Goal: Task Accomplishment & Management: Use online tool/utility

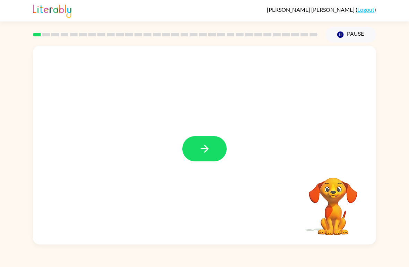
click at [206, 151] on icon "button" at bounding box center [204, 149] width 12 height 12
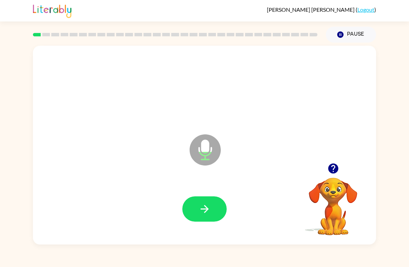
click at [209, 213] on icon "button" at bounding box center [204, 209] width 12 height 12
click at [211, 208] on button "button" at bounding box center [204, 208] width 44 height 25
click at [211, 211] on button "button" at bounding box center [204, 208] width 44 height 25
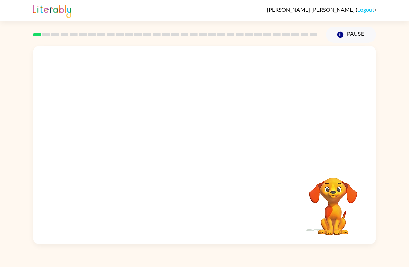
click at [397, 255] on div "[PERSON_NAME] [PERSON_NAME] ( Logout ) Pause Pause Your browser must support pl…" at bounding box center [204, 133] width 409 height 267
click at [399, 248] on div "[PERSON_NAME] [PERSON_NAME] ( Logout ) Pause Pause Your browser must support pl…" at bounding box center [204, 133] width 409 height 267
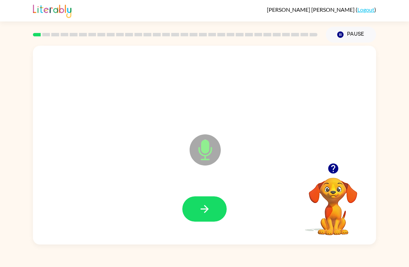
click at [204, 218] on button "button" at bounding box center [204, 208] width 44 height 25
click at [213, 208] on button "button" at bounding box center [204, 208] width 44 height 25
click at [209, 211] on icon "button" at bounding box center [204, 209] width 12 height 12
click at [208, 216] on button "button" at bounding box center [204, 208] width 44 height 25
click at [213, 216] on button "button" at bounding box center [204, 208] width 44 height 25
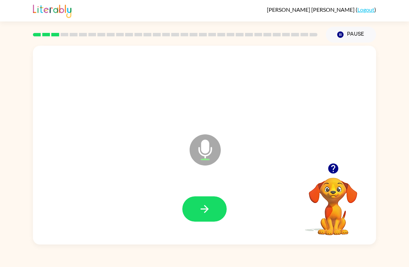
click at [221, 214] on button "button" at bounding box center [204, 208] width 44 height 25
click at [207, 213] on icon "button" at bounding box center [204, 209] width 12 height 12
click at [215, 210] on button "button" at bounding box center [204, 208] width 44 height 25
click at [210, 213] on icon "button" at bounding box center [204, 209] width 12 height 12
click at [203, 210] on icon "button" at bounding box center [204, 209] width 8 height 8
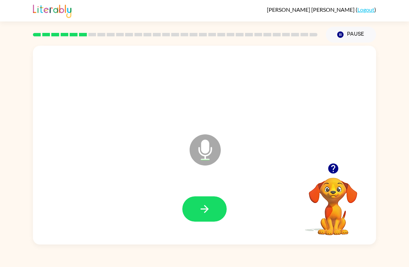
click at [206, 213] on icon "button" at bounding box center [204, 209] width 12 height 12
click at [208, 218] on button "button" at bounding box center [204, 208] width 44 height 25
click at [204, 210] on icon "button" at bounding box center [204, 209] width 8 height 8
click at [201, 212] on icon "button" at bounding box center [204, 209] width 12 height 12
click at [204, 216] on button "button" at bounding box center [204, 208] width 44 height 25
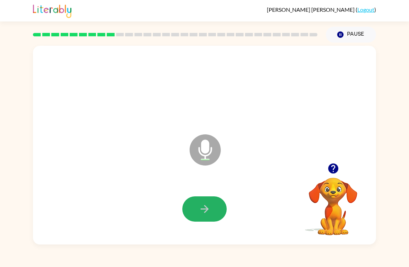
click at [207, 215] on icon "button" at bounding box center [204, 209] width 12 height 12
click at [199, 220] on button "button" at bounding box center [204, 208] width 44 height 25
click at [198, 209] on icon "button" at bounding box center [204, 209] width 12 height 12
click at [202, 206] on icon "button" at bounding box center [204, 209] width 12 height 12
click at [212, 213] on button "button" at bounding box center [204, 208] width 44 height 25
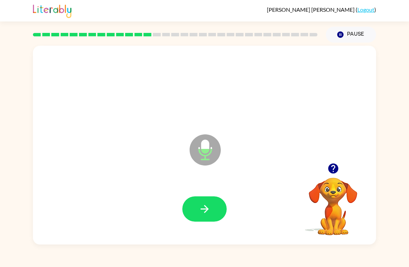
click at [211, 216] on button "button" at bounding box center [204, 208] width 44 height 25
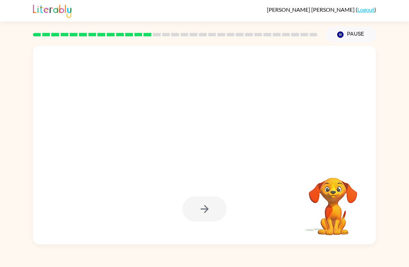
click at [195, 207] on div at bounding box center [204, 208] width 44 height 25
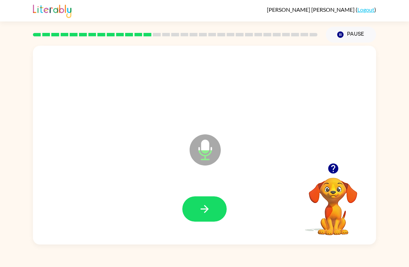
click at [195, 215] on button "button" at bounding box center [204, 208] width 44 height 25
click at [199, 217] on button "button" at bounding box center [204, 208] width 44 height 25
click at [204, 214] on icon "button" at bounding box center [204, 209] width 12 height 12
click at [203, 221] on button "button" at bounding box center [204, 208] width 44 height 25
click at [203, 219] on button "button" at bounding box center [204, 208] width 44 height 25
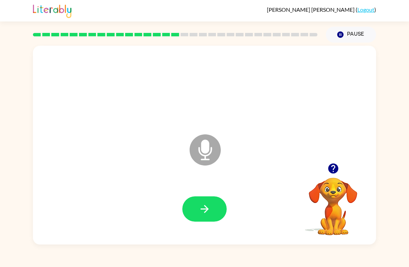
click at [199, 219] on button "button" at bounding box center [204, 208] width 44 height 25
click at [199, 200] on button "button" at bounding box center [204, 208] width 44 height 25
click at [194, 215] on button "button" at bounding box center [204, 208] width 44 height 25
click at [204, 221] on button "button" at bounding box center [204, 208] width 44 height 25
click at [203, 213] on icon "button" at bounding box center [204, 209] width 12 height 12
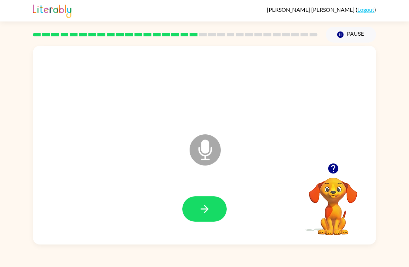
click at [204, 209] on icon "button" at bounding box center [204, 209] width 8 height 8
click at [204, 212] on icon "button" at bounding box center [204, 209] width 12 height 12
click at [199, 206] on icon "button" at bounding box center [204, 209] width 12 height 12
click at [203, 216] on button "button" at bounding box center [204, 208] width 44 height 25
click at [203, 218] on button "button" at bounding box center [204, 208] width 44 height 25
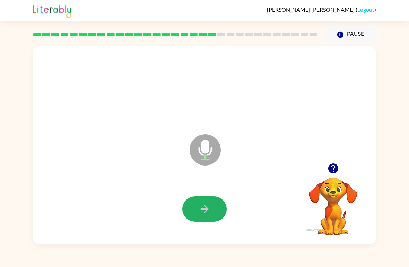
click at [197, 208] on button "button" at bounding box center [204, 208] width 44 height 25
click at [203, 217] on button "button" at bounding box center [204, 208] width 44 height 25
click at [202, 210] on icon "button" at bounding box center [204, 209] width 12 height 12
click at [198, 210] on icon "button" at bounding box center [204, 209] width 12 height 12
click at [194, 213] on button "button" at bounding box center [204, 208] width 44 height 25
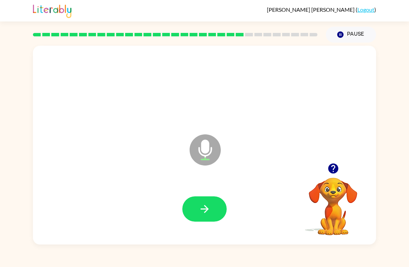
click at [204, 212] on icon "button" at bounding box center [204, 209] width 12 height 12
click at [208, 213] on icon "button" at bounding box center [204, 209] width 12 height 12
click at [203, 216] on button "button" at bounding box center [204, 208] width 44 height 25
click at [191, 210] on button "button" at bounding box center [204, 208] width 44 height 25
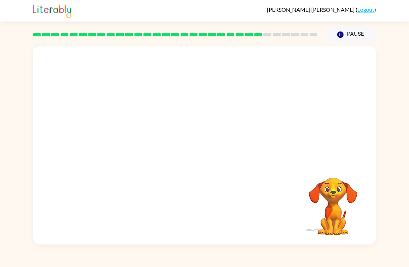
click at [342, 230] on video "Your browser must support playing .mp4 files to use Literably. Please try using…" at bounding box center [332, 201] width 69 height 69
click at [343, 141] on div at bounding box center [204, 145] width 343 height 199
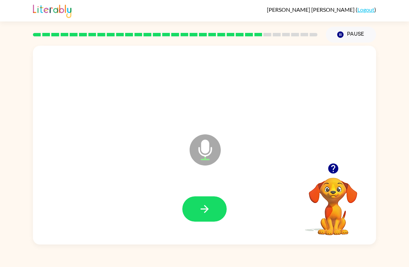
click at [201, 208] on icon "button" at bounding box center [204, 209] width 12 height 12
click at [211, 213] on button "button" at bounding box center [204, 208] width 44 height 25
click at [206, 209] on icon "button" at bounding box center [204, 209] width 8 height 8
click at [206, 208] on icon "button" at bounding box center [204, 209] width 8 height 8
click at [202, 211] on icon "button" at bounding box center [204, 209] width 12 height 12
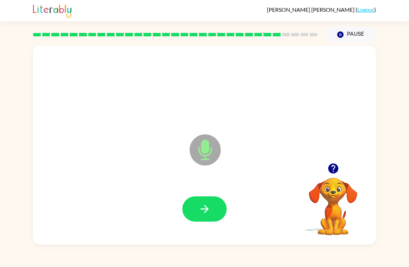
click at [214, 213] on button "button" at bounding box center [204, 208] width 44 height 25
click at [206, 213] on icon "button" at bounding box center [204, 209] width 12 height 12
click at [208, 215] on icon "button" at bounding box center [204, 209] width 12 height 12
click at [205, 209] on icon "button" at bounding box center [204, 209] width 8 height 8
click at [213, 215] on button "button" at bounding box center [204, 208] width 44 height 25
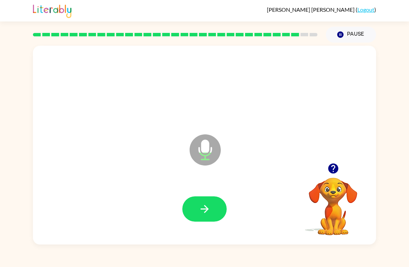
click at [205, 212] on icon "button" at bounding box center [204, 209] width 8 height 8
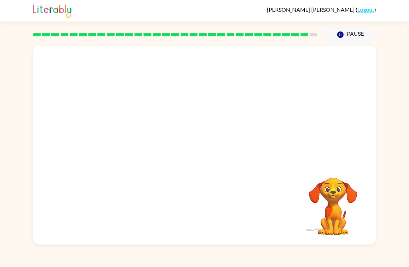
click at [339, 225] on video "Your browser must support playing .mp4 files to use Literably. Please try using…" at bounding box center [332, 201] width 69 height 69
click at [343, 225] on video "Your browser must support playing .mp4 files to use Literably. Please try using…" at bounding box center [332, 201] width 69 height 69
click at [340, 229] on video "Your browser must support playing .mp4 files to use Literably. Please try using…" at bounding box center [332, 201] width 69 height 69
click at [341, 228] on video "Your browser must support playing .mp4 files to use Literably. Please try using…" at bounding box center [332, 201] width 69 height 69
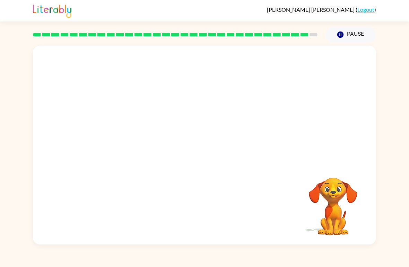
click at [345, 222] on video "Your browser must support playing .mp4 files to use Literably. Please try using…" at bounding box center [332, 201] width 69 height 69
click at [339, 223] on video "Your browser must support playing .mp4 files to use Literably. Please try using…" at bounding box center [332, 201] width 69 height 69
click at [344, 221] on video "Your browser must support playing .mp4 files to use Literably. Please try using…" at bounding box center [332, 201] width 69 height 69
click at [343, 221] on video "Your browser must support playing .mp4 files to use Literably. Please try using…" at bounding box center [332, 201] width 69 height 69
click at [338, 222] on video "Your browser must support playing .mp4 files to use Literably. Please try using…" at bounding box center [332, 201] width 69 height 69
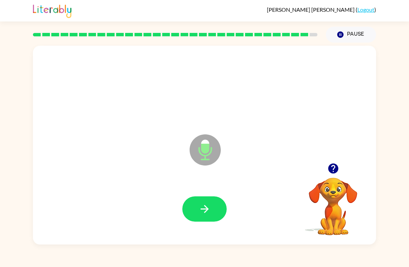
click at [201, 214] on icon "button" at bounding box center [204, 209] width 12 height 12
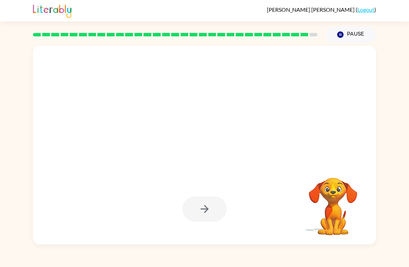
click at [343, 211] on video "Your browser must support playing .mp4 files to use Literably. Please try using…" at bounding box center [332, 201] width 69 height 69
click at [335, 226] on video "Your browser must support playing .mp4 files to use Literably. Please try using…" at bounding box center [332, 201] width 69 height 69
click at [347, 229] on video "Your browser must support playing .mp4 files to use Literably. Please try using…" at bounding box center [332, 201] width 69 height 69
click at [337, 226] on video "Your browser must support playing .mp4 files to use Literably. Please try using…" at bounding box center [332, 201] width 69 height 69
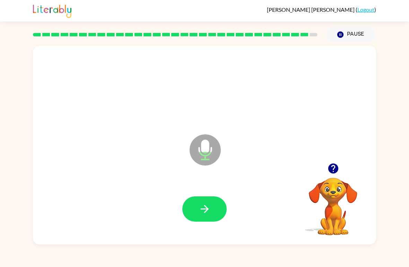
click at [203, 207] on icon "button" at bounding box center [204, 209] width 12 height 12
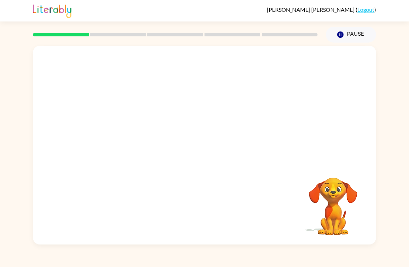
scroll to position [-16, 0]
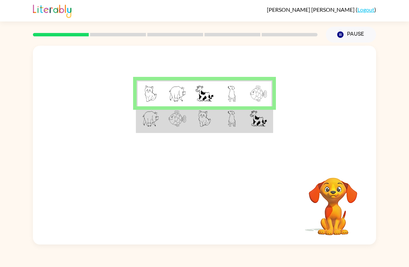
click at [237, 126] on td at bounding box center [231, 119] width 27 height 26
click at [192, 129] on td at bounding box center [204, 119] width 27 height 26
click at [142, 127] on img at bounding box center [150, 118] width 17 height 16
click at [157, 118] on img at bounding box center [150, 118] width 17 height 16
click at [148, 89] on img at bounding box center [150, 94] width 12 height 16
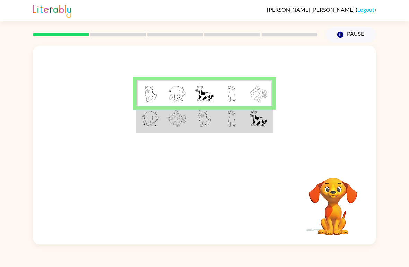
click at [150, 113] on img at bounding box center [150, 118] width 17 height 16
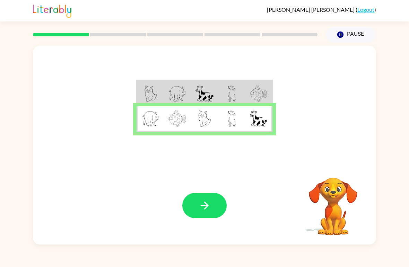
click at [201, 209] on icon "button" at bounding box center [204, 205] width 12 height 12
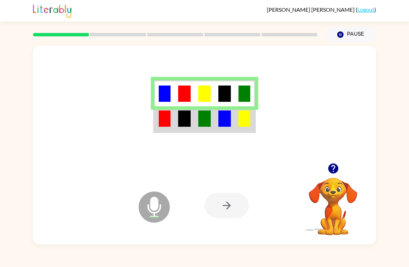
click at [226, 124] on img at bounding box center [224, 118] width 12 height 16
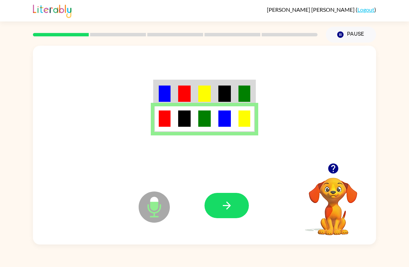
click at [228, 208] on icon "button" at bounding box center [226, 206] width 8 height 8
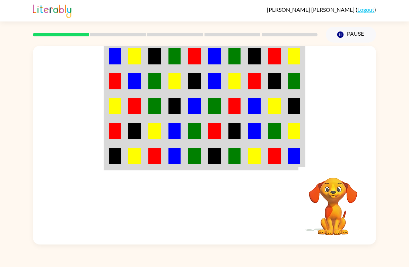
click at [344, 216] on video "Your browser must support playing .mp4 files to use Literably. Please try using…" at bounding box center [332, 201] width 69 height 69
click at [336, 224] on video "Your browser must support playing .mp4 files to use Literably. Please try using…" at bounding box center [332, 201] width 69 height 69
click at [335, 227] on video "Your browser must support playing .mp4 files to use Literably. Please try using…" at bounding box center [332, 201] width 69 height 69
click at [345, 228] on video "Your browser must support playing .mp4 files to use Literably. Please try using…" at bounding box center [332, 201] width 69 height 69
click at [340, 226] on video "Your browser must support playing .mp4 files to use Literably. Please try using…" at bounding box center [332, 201] width 69 height 69
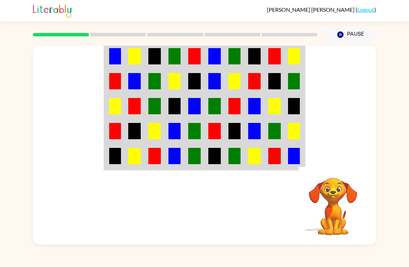
click at [339, 226] on video "Your browser must support playing .mp4 files to use Literably. Please try using…" at bounding box center [332, 201] width 69 height 69
click at [332, 225] on video "Your browser must support playing .mp4 files to use Literably. Please try using…" at bounding box center [332, 201] width 69 height 69
click at [340, 224] on video "Your browser must support playing .mp4 files to use Literably. Please try using…" at bounding box center [332, 201] width 69 height 69
click at [337, 226] on video "Your browser must support playing .mp4 files to use Literably. Please try using…" at bounding box center [332, 201] width 69 height 69
click at [335, 230] on video "Your browser must support playing .mp4 files to use Literably. Please try using…" at bounding box center [332, 201] width 69 height 69
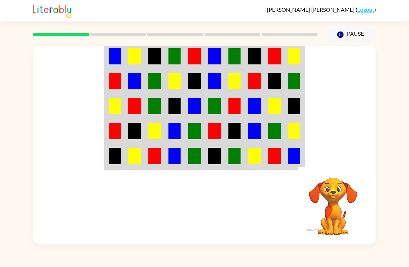
click at [339, 226] on video "Your browser must support playing .mp4 files to use Literably. Please try using…" at bounding box center [332, 201] width 69 height 69
click at [335, 227] on video "Your browser must support playing .mp4 files to use Literably. Please try using…" at bounding box center [332, 201] width 69 height 69
click at [339, 223] on video "Your browser must support playing .mp4 files to use Literably. Please try using…" at bounding box center [332, 201] width 69 height 69
click at [336, 219] on video "Your browser must support playing .mp4 files to use Literably. Please try using…" at bounding box center [332, 201] width 69 height 69
click at [332, 222] on video "Your browser must support playing .mp4 files to use Literably. Please try using…" at bounding box center [332, 201] width 69 height 69
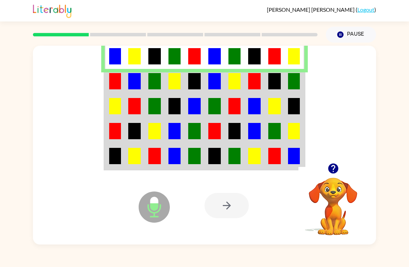
click at [112, 80] on img at bounding box center [115, 81] width 12 height 16
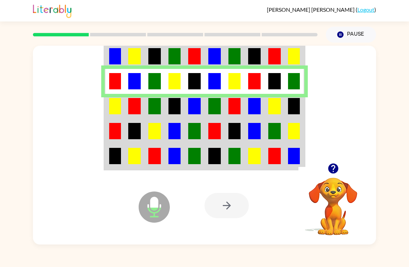
click at [108, 107] on td at bounding box center [115, 106] width 20 height 25
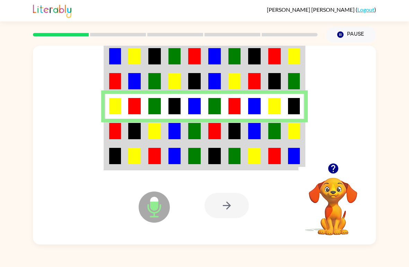
click at [115, 136] on img at bounding box center [115, 131] width 12 height 16
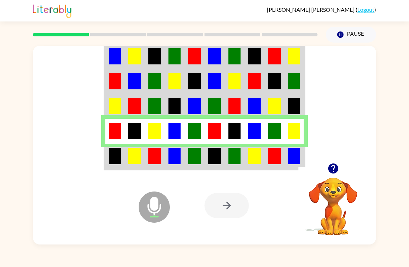
click at [214, 162] on img at bounding box center [214, 156] width 12 height 16
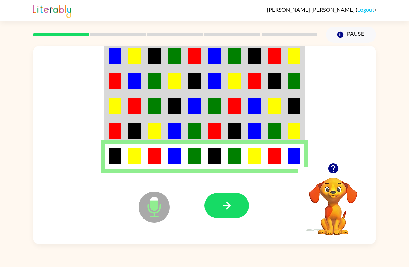
click at [224, 204] on icon "button" at bounding box center [227, 205] width 12 height 12
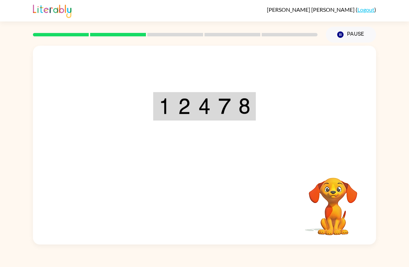
click at [335, 200] on video "Your browser must support playing .mp4 files to use Literably. Please try using…" at bounding box center [332, 201] width 69 height 69
click at [339, 217] on video "Your browser must support playing .mp4 files to use Literably. Please try using…" at bounding box center [332, 201] width 69 height 69
click at [327, 217] on video "Your browser must support playing .mp4 files to use Literably. Please try using…" at bounding box center [332, 201] width 69 height 69
click at [340, 214] on video "Your browser must support playing .mp4 files to use Literably. Please try using…" at bounding box center [332, 201] width 69 height 69
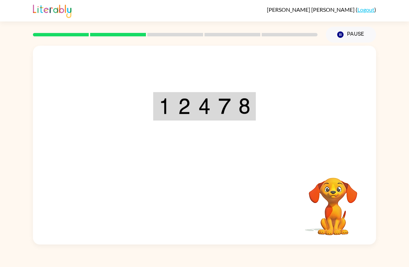
click at [340, 214] on video "Your browser must support playing .mp4 files to use Literably. Please try using…" at bounding box center [332, 201] width 69 height 69
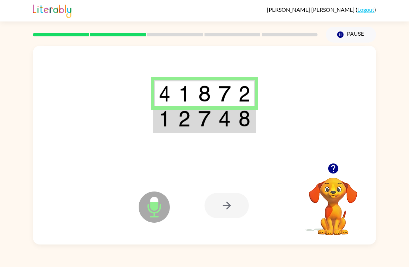
click at [227, 117] on img at bounding box center [224, 118] width 12 height 16
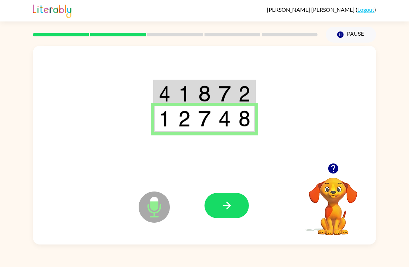
click at [229, 208] on icon "button" at bounding box center [226, 206] width 8 height 8
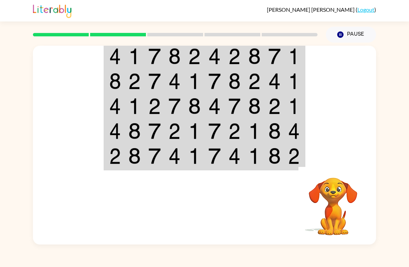
click at [337, 221] on video "Your browser must support playing .mp4 files to use Literably. Please try using…" at bounding box center [332, 201] width 69 height 69
click at [338, 222] on video "Your browser must support playing .mp4 files to use Literably. Please try using…" at bounding box center [332, 201] width 69 height 69
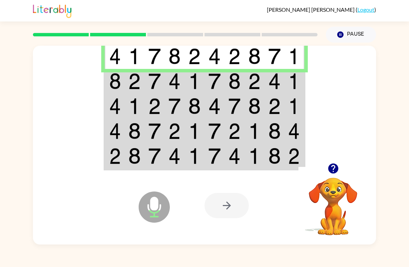
click at [278, 84] on img at bounding box center [274, 81] width 12 height 16
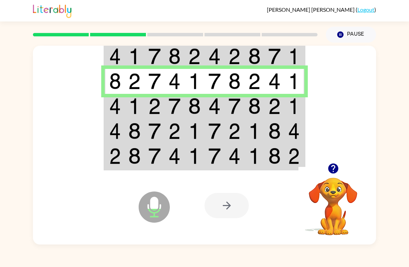
click at [274, 114] on img at bounding box center [274, 106] width 12 height 16
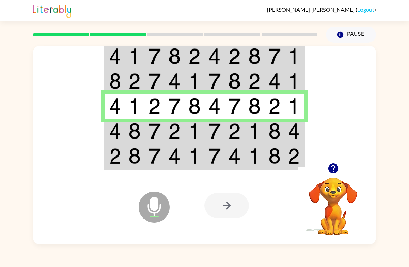
click at [296, 139] on img at bounding box center [294, 131] width 12 height 16
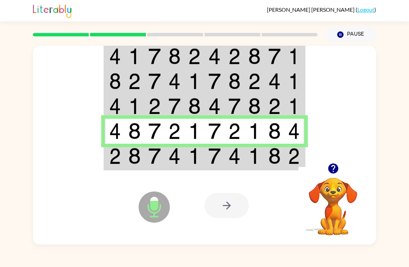
click at [297, 159] on img at bounding box center [294, 156] width 12 height 16
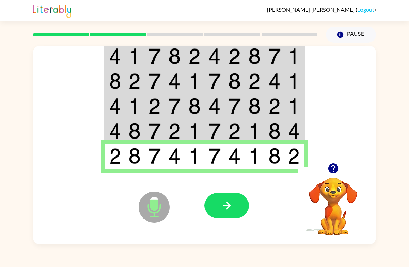
click at [229, 204] on icon "button" at bounding box center [226, 206] width 8 height 8
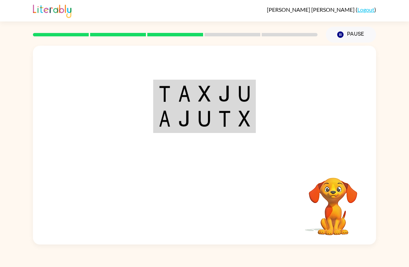
click at [326, 222] on video "Your browser must support playing .mp4 files to use Literably. Please try using…" at bounding box center [332, 201] width 69 height 69
click at [337, 219] on video "Your browser must support playing .mp4 files to use Literably. Please try using…" at bounding box center [332, 201] width 69 height 69
click at [339, 211] on video "Your browser must support playing .mp4 files to use Literably. Please try using…" at bounding box center [332, 201] width 69 height 69
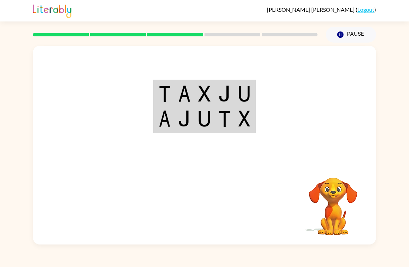
click at [334, 211] on video "Your browser must support playing .mp4 files to use Literably. Please try using…" at bounding box center [332, 201] width 69 height 69
click at [325, 214] on video "Your browser must support playing .mp4 files to use Literably. Please try using…" at bounding box center [332, 201] width 69 height 69
click at [337, 225] on video "Your browser must support playing .mp4 files to use Literably. Please try using…" at bounding box center [332, 201] width 69 height 69
click at [335, 216] on video "Your browser must support playing .mp4 files to use Literably. Please try using…" at bounding box center [332, 201] width 69 height 69
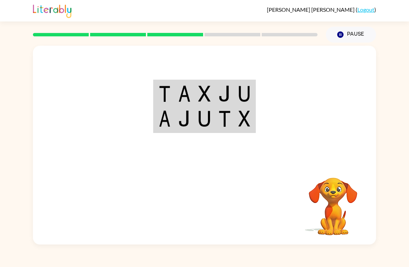
click at [335, 216] on video "Your browser must support playing .mp4 files to use Literably. Please try using…" at bounding box center [332, 201] width 69 height 69
click at [333, 219] on video "Your browser must support playing .mp4 files to use Literably. Please try using…" at bounding box center [332, 201] width 69 height 69
click at [326, 235] on video "Your browser must support playing .mp4 files to use Literably. Please try using…" at bounding box center [332, 201] width 69 height 69
click at [333, 216] on video "Your browser must support playing .mp4 files to use Literably. Please try using…" at bounding box center [332, 201] width 69 height 69
click at [332, 216] on video "Your browser must support playing .mp4 files to use Literably. Please try using…" at bounding box center [332, 201] width 69 height 69
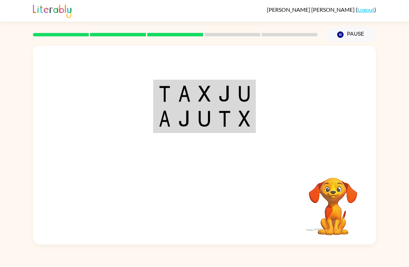
click at [331, 224] on video "Your browser must support playing .mp4 files to use Literably. Please try using…" at bounding box center [332, 201] width 69 height 69
click at [336, 216] on video "Your browser must support playing .mp4 files to use Literably. Please try using…" at bounding box center [332, 201] width 69 height 69
click at [336, 211] on video "Your browser must support playing .mp4 files to use Literably. Please try using…" at bounding box center [332, 201] width 69 height 69
click at [334, 212] on video "Your browser must support playing .mp4 files to use Literably. Please try using…" at bounding box center [332, 201] width 69 height 69
click at [332, 218] on video "Your browser must support playing .mp4 files to use Literably. Please try using…" at bounding box center [332, 201] width 69 height 69
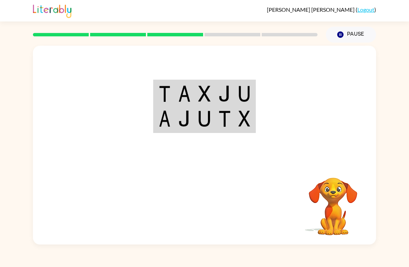
click at [334, 217] on video "Your browser must support playing .mp4 files to use Literably. Please try using…" at bounding box center [332, 201] width 69 height 69
click at [335, 217] on video "Your browser must support playing .mp4 files to use Literably. Please try using…" at bounding box center [332, 201] width 69 height 69
click at [333, 217] on video "Your browser must support playing .mp4 files to use Literably. Please try using…" at bounding box center [332, 201] width 69 height 69
click at [332, 215] on video "Your browser must support playing .mp4 files to use Literably. Please try using…" at bounding box center [332, 201] width 69 height 69
click at [337, 210] on video "Your browser must support playing .mp4 files to use Literably. Please try using…" at bounding box center [332, 201] width 69 height 69
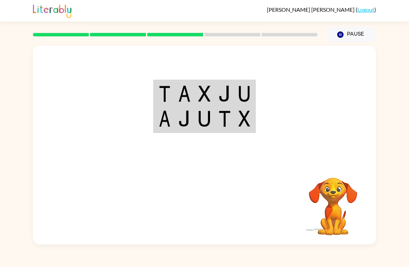
click at [337, 213] on video "Your browser must support playing .mp4 files to use Literably. Please try using…" at bounding box center [332, 201] width 69 height 69
click at [334, 214] on video "Your browser must support playing .mp4 files to use Literably. Please try using…" at bounding box center [332, 201] width 69 height 69
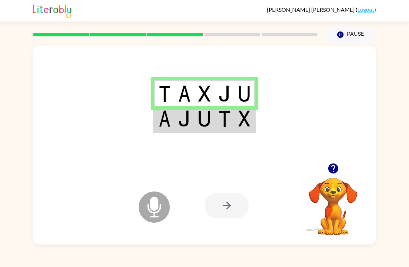
click at [163, 119] on img at bounding box center [165, 118] width 12 height 16
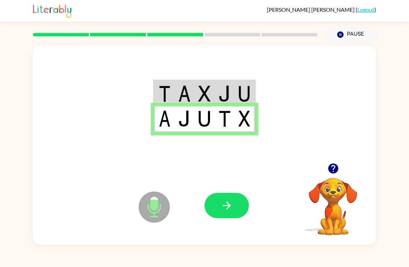
click at [229, 207] on icon "button" at bounding box center [227, 205] width 12 height 12
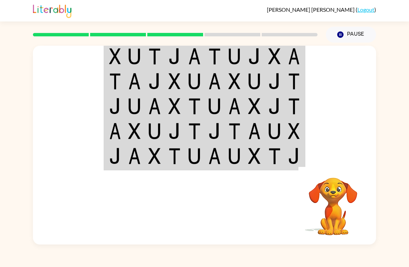
click at [325, 215] on video "Your browser must support playing .mp4 files to use Literably. Please try using…" at bounding box center [332, 201] width 69 height 69
click at [324, 215] on video "Your browser must support playing .mp4 files to use Literably. Please try using…" at bounding box center [332, 201] width 69 height 69
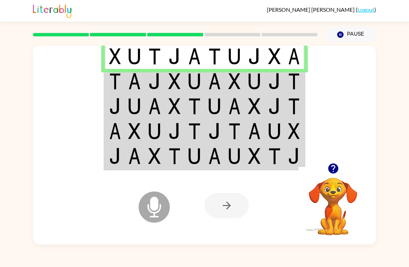
click at [123, 82] on td at bounding box center [115, 81] width 20 height 25
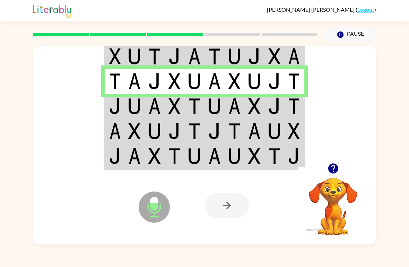
click at [118, 107] on img at bounding box center [115, 106] width 12 height 16
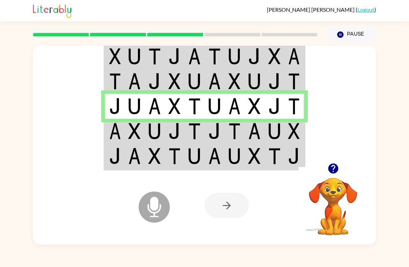
click at [294, 133] on img at bounding box center [294, 131] width 12 height 16
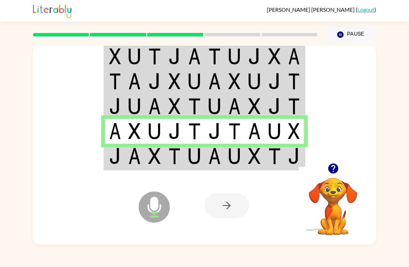
click at [294, 159] on img at bounding box center [294, 156] width 12 height 16
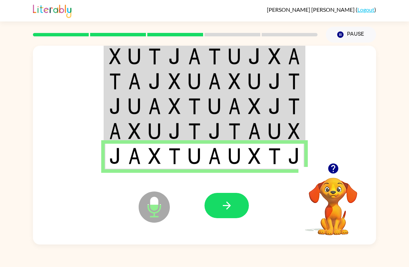
click at [229, 208] on icon "button" at bounding box center [227, 205] width 12 height 12
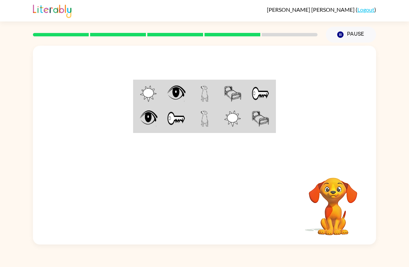
click at [322, 223] on video "Your browser must support playing .mp4 files to use Literably. Please try using…" at bounding box center [332, 201] width 69 height 69
click at [332, 220] on video "Your browser must support playing .mp4 files to use Literably. Please try using…" at bounding box center [332, 201] width 69 height 69
click at [335, 215] on video "Your browser must support playing .mp4 files to use Literably. Please try using…" at bounding box center [332, 201] width 69 height 69
click at [337, 211] on video "Your browser must support playing .mp4 files to use Literably. Please try using…" at bounding box center [332, 201] width 69 height 69
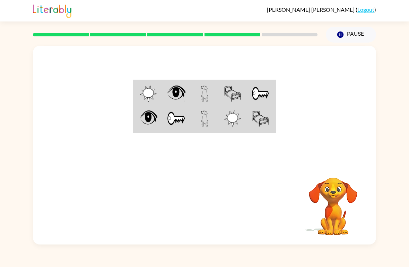
click at [333, 214] on video "Your browser must support playing .mp4 files to use Literably. Please try using…" at bounding box center [332, 201] width 69 height 69
click at [335, 215] on video "Your browser must support playing .mp4 files to use Literably. Please try using…" at bounding box center [332, 201] width 69 height 69
click at [334, 213] on video "Your browser must support playing .mp4 files to use Literably. Please try using…" at bounding box center [332, 201] width 69 height 69
click at [335, 212] on video "Your browser must support playing .mp4 files to use Literably. Please try using…" at bounding box center [332, 201] width 69 height 69
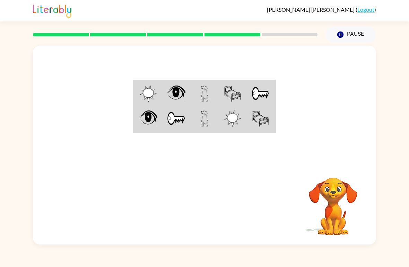
click at [335, 210] on video "Your browser must support playing .mp4 files to use Literably. Please try using…" at bounding box center [332, 201] width 69 height 69
click at [336, 207] on video "Your browser must support playing .mp4 files to use Literably. Please try using…" at bounding box center [332, 201] width 69 height 69
click at [344, 200] on video "Your browser must support playing .mp4 files to use Literably. Please try using…" at bounding box center [332, 201] width 69 height 69
click at [335, 212] on video "Your browser must support playing .mp4 files to use Literably. Please try using…" at bounding box center [332, 201] width 69 height 69
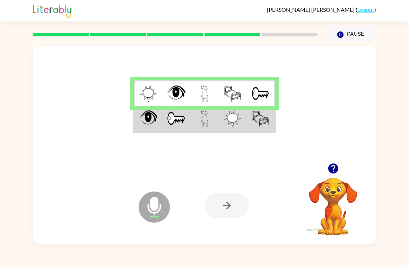
click at [214, 116] on td at bounding box center [204, 119] width 28 height 26
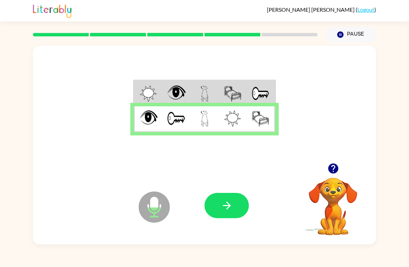
click at [226, 211] on icon "button" at bounding box center [227, 205] width 12 height 12
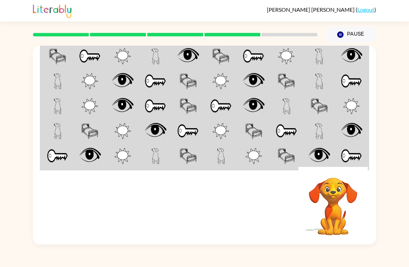
click at [339, 210] on video "Your browser must support playing .mp4 files to use Literably. Please try using…" at bounding box center [332, 201] width 69 height 69
click at [339, 209] on video "Your browser must support playing .mp4 files to use Literably. Please try using…" at bounding box center [332, 201] width 69 height 69
click at [340, 212] on video "Your browser must support playing .mp4 files to use Literably. Please try using…" at bounding box center [332, 201] width 69 height 69
click at [330, 218] on video "Your browser must support playing .mp4 files to use Literably. Please try using…" at bounding box center [332, 201] width 69 height 69
click at [330, 217] on video "Your browser must support playing .mp4 files to use Literably. Please try using…" at bounding box center [332, 201] width 69 height 69
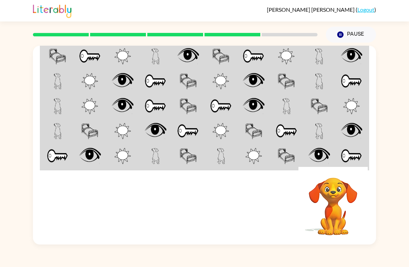
click at [337, 213] on video "Your browser must support playing .mp4 files to use Literably. Please try using…" at bounding box center [332, 201] width 69 height 69
click at [194, 155] on img at bounding box center [187, 156] width 17 height 16
click at [342, 24] on div "Pause Pause" at bounding box center [350, 35] width 59 height 24
click at [345, 33] on button "Pause Pause" at bounding box center [351, 35] width 50 height 16
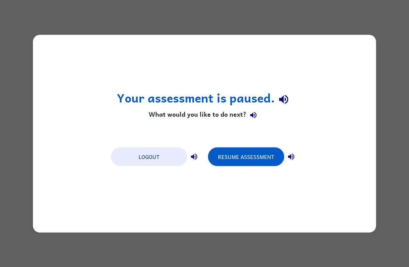
click at [240, 150] on button "Resume Assessment" at bounding box center [246, 156] width 76 height 19
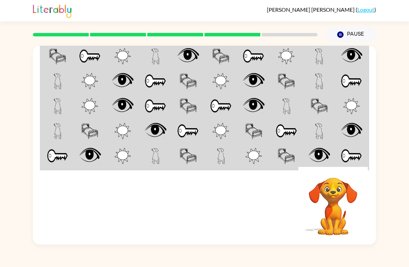
click at [102, 51] on td at bounding box center [89, 56] width 33 height 26
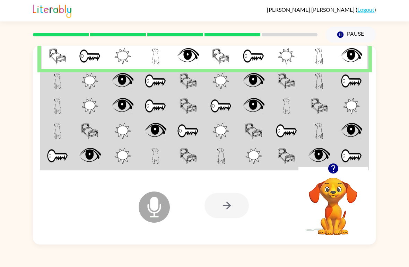
click at [52, 86] on td at bounding box center [57, 81] width 33 height 25
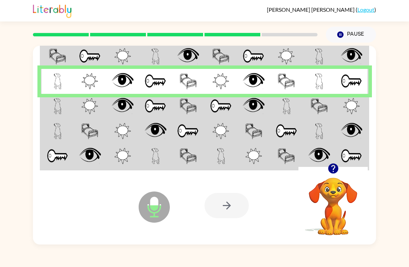
click at [56, 107] on img at bounding box center [58, 106] width 8 height 16
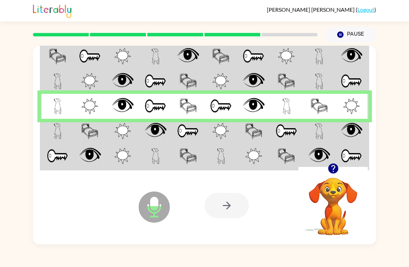
click at [91, 127] on img at bounding box center [89, 131] width 17 height 16
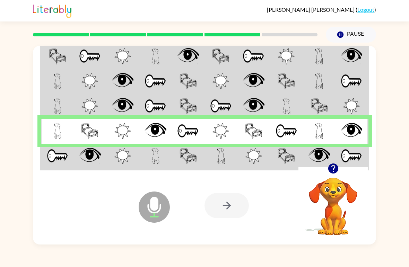
click at [160, 157] on td at bounding box center [155, 157] width 33 height 26
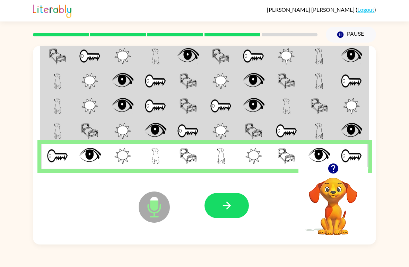
click at [226, 203] on icon "button" at bounding box center [227, 205] width 12 height 12
